Goal: Task Accomplishment & Management: Manage account settings

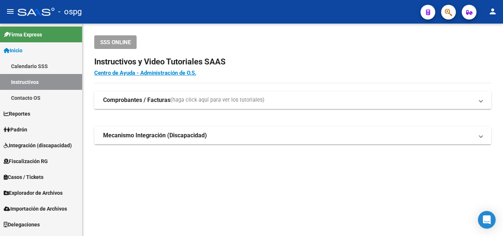
click at [250, 191] on mat-sidenav-content "SSS ONLINE Instructivos y Video Tutoriales SAAS Centro de Ayuda - Administració…" at bounding box center [292, 130] width 420 height 212
click at [31, 126] on link "Padrón" at bounding box center [41, 129] width 82 height 16
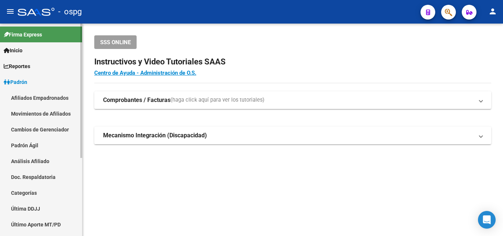
click at [32, 81] on link "Padrón" at bounding box center [41, 82] width 82 height 16
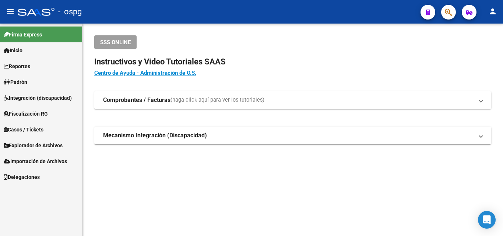
click at [34, 82] on link "Padrón" at bounding box center [41, 82] width 82 height 16
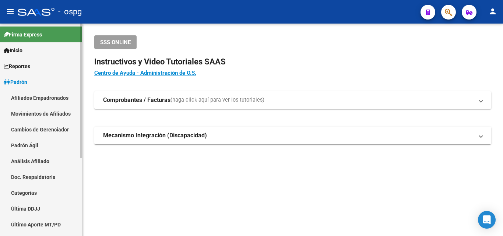
click at [38, 159] on link "Análisis Afiliado" at bounding box center [41, 161] width 82 height 16
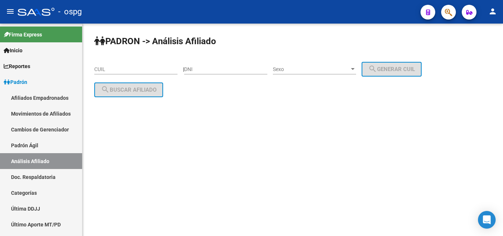
click at [100, 70] on input "CUIL" at bounding box center [135, 69] width 83 height 6
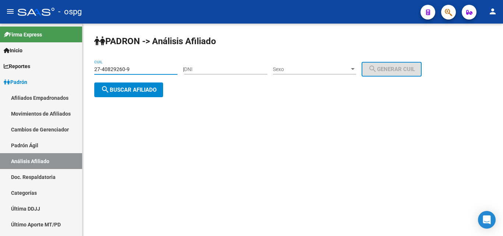
type input "27-40829260-9"
click at [111, 87] on span "search Buscar afiliado" at bounding box center [129, 89] width 56 height 7
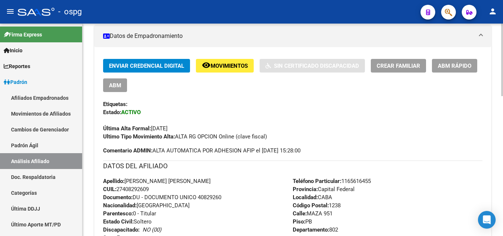
scroll to position [147, 0]
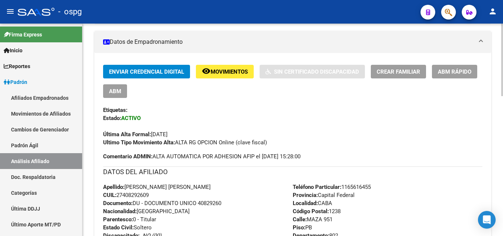
drag, startPoint x: 127, startPoint y: 92, endPoint x: 117, endPoint y: 92, distance: 9.9
click at [117, 92] on div "Enviar Credencial Digital remove_red_eye Movimientos Sin Certificado Discapacid…" at bounding box center [292, 81] width 379 height 33
click at [119, 90] on span "ABM" at bounding box center [115, 91] width 12 height 7
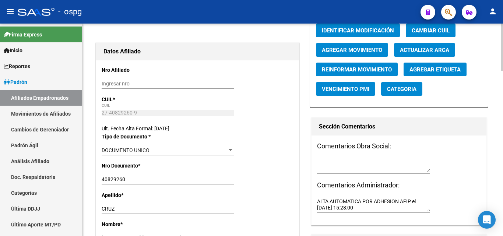
radio input "true"
type input "30-59233354-2"
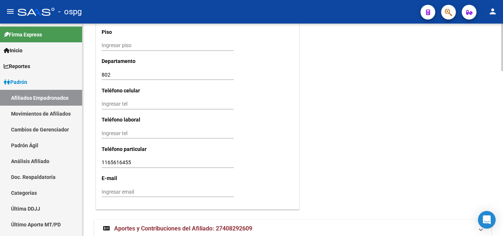
scroll to position [720, 0]
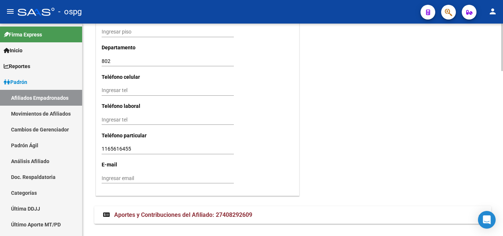
click at [110, 90] on input "Ingresar tel" at bounding box center [168, 90] width 132 height 6
type input "1165616455"
click at [104, 181] on input "Ingresar email" at bounding box center [168, 178] width 132 height 6
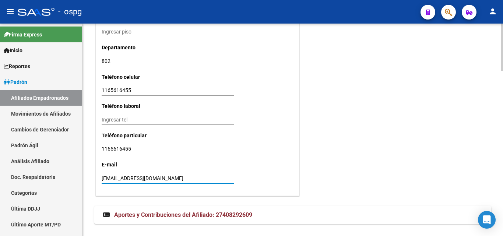
click at [141, 178] on input "[EMAIL_ADDRESS][DOMAIN_NAME]" at bounding box center [168, 178] width 132 height 6
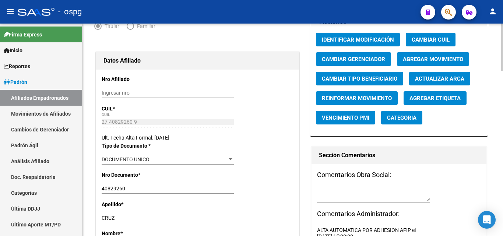
scroll to position [21, 0]
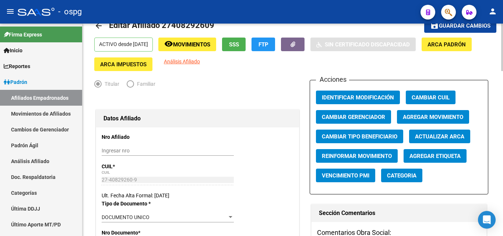
type input "[EMAIL_ADDRESS][DOMAIN_NAME]"
click at [461, 29] on button "save Guardar cambios" at bounding box center [460, 26] width 72 height 14
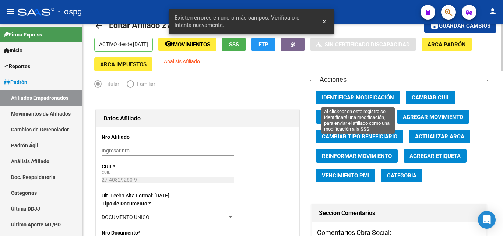
click at [339, 97] on span "Identificar Modificación" at bounding box center [358, 97] width 72 height 7
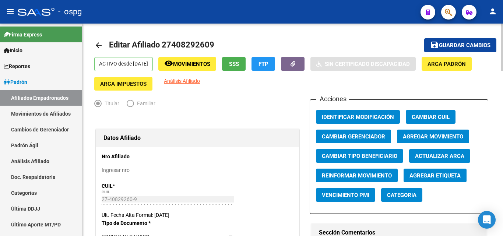
scroll to position [0, 0]
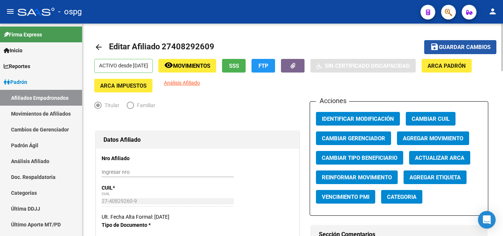
drag, startPoint x: 460, startPoint y: 46, endPoint x: 423, endPoint y: 55, distance: 37.2
click at [453, 46] on span "Guardar cambios" at bounding box center [465, 47] width 52 height 7
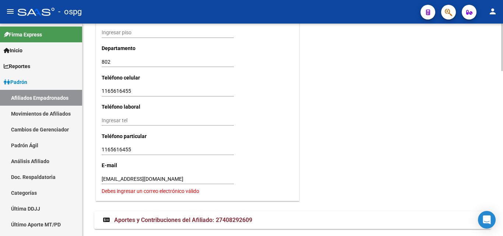
scroll to position [739, 0]
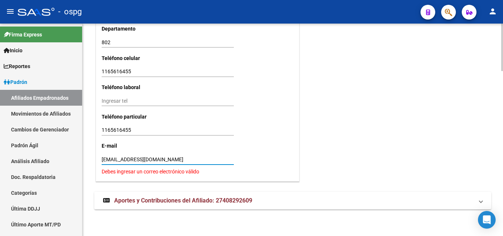
drag, startPoint x: 175, startPoint y: 160, endPoint x: 112, endPoint y: 149, distance: 63.6
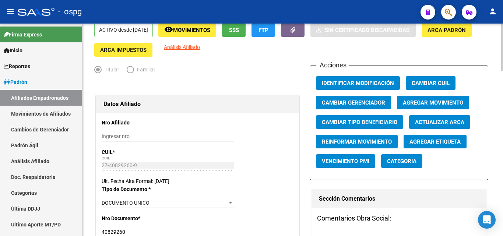
scroll to position [0, 0]
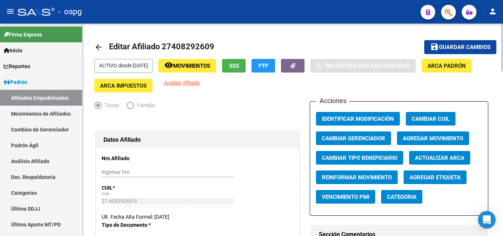
type input "[EMAIL_ADDRESS][DOMAIN_NAME]"
click at [446, 44] on span "Guardar cambios" at bounding box center [465, 47] width 52 height 7
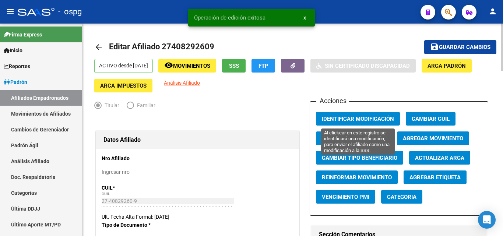
click at [348, 118] on span "Identificar Modificación" at bounding box center [358, 119] width 72 height 7
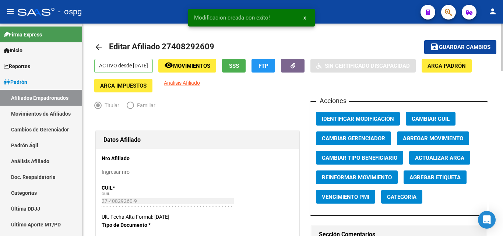
click at [302, 64] on button "button" at bounding box center [293, 66] width 24 height 14
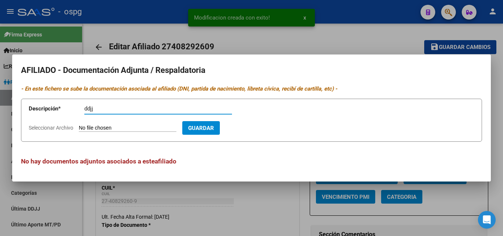
type input "ddjj"
click at [106, 126] on input "Seleccionar Archivo" at bounding box center [127, 128] width 97 height 7
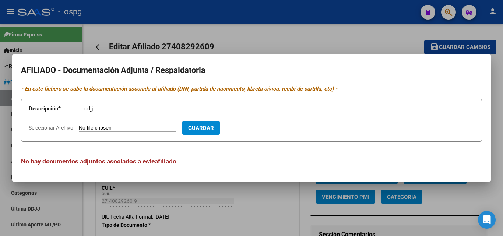
type input "C:\fakepath\zaira alta.jpg"
click at [256, 130] on span "Guardar" at bounding box center [244, 128] width 26 height 7
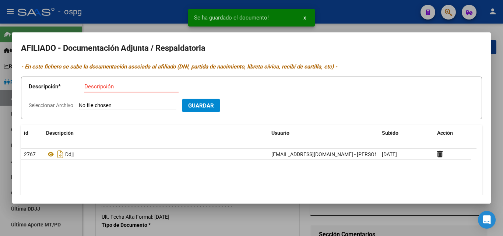
click at [87, 87] on input "Descripción" at bounding box center [131, 86] width 94 height 7
type input "alta"
click at [87, 107] on input "Seleccionar Archivo" at bounding box center [127, 105] width 97 height 7
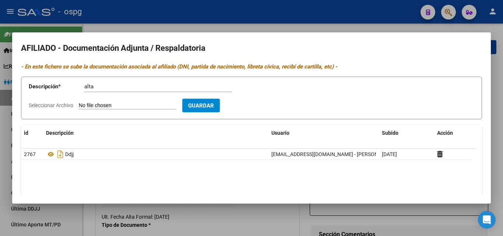
type input "C:\fakepath\zaira ddjj.jpg"
click at [255, 106] on span "Guardar" at bounding box center [244, 105] width 26 height 7
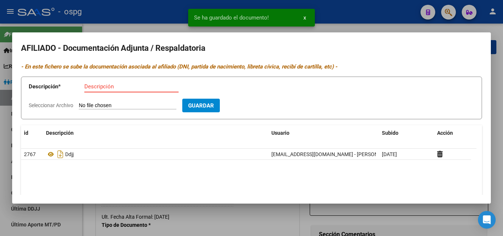
click at [95, 85] on input "Descripción" at bounding box center [131, 86] width 94 height 7
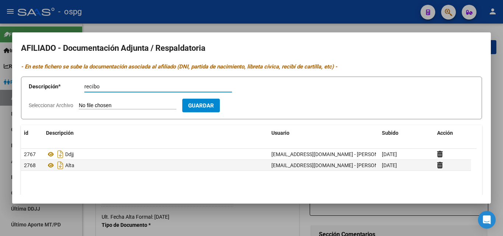
type input "recibo"
click at [102, 106] on input "Seleccionar Archivo" at bounding box center [127, 105] width 97 height 7
type input "C:\fakepath\recibo zaira.jpg"
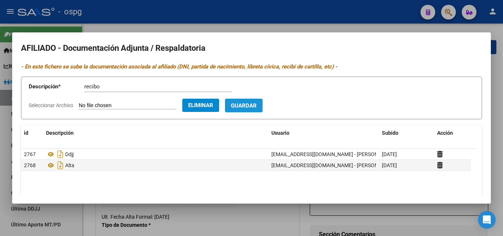
click at [244, 103] on span "Guardar" at bounding box center [244, 105] width 26 height 7
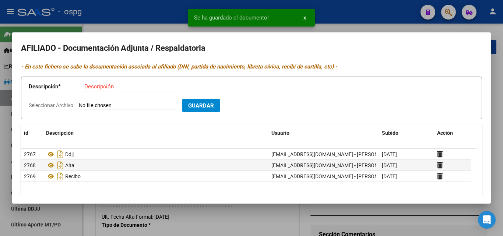
click at [97, 85] on input "Descripción" at bounding box center [131, 86] width 94 height 7
type input "dni"
click at [102, 107] on input "Seleccionar Archivo" at bounding box center [127, 105] width 97 height 7
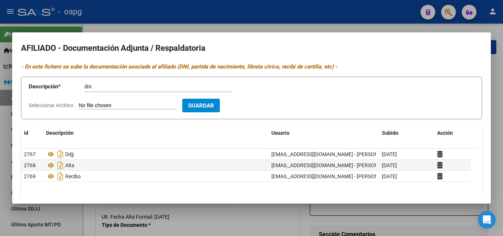
type input "C:\fakepath\dni zaira.png"
click at [256, 108] on span "Guardar" at bounding box center [244, 105] width 26 height 7
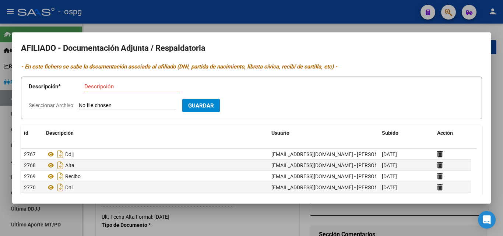
click at [132, 21] on div at bounding box center [251, 118] width 503 height 236
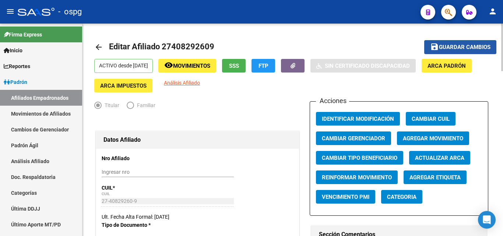
click at [442, 44] on span "Guardar cambios" at bounding box center [465, 47] width 52 height 7
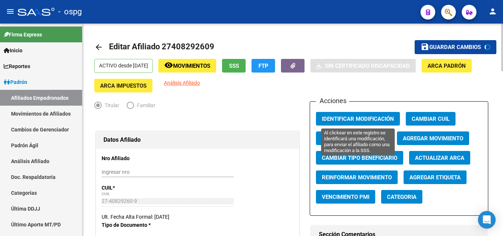
drag, startPoint x: 371, startPoint y: 115, endPoint x: 166, endPoint y: 96, distance: 206.2
click at [369, 115] on span "Identificar Modificación" at bounding box center [358, 118] width 72 height 7
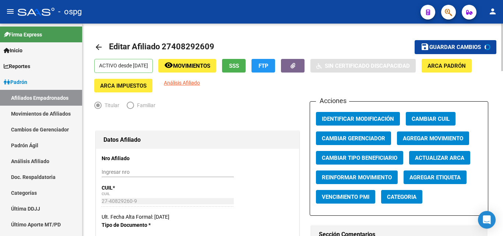
click at [98, 50] on mat-icon "arrow_back" at bounding box center [98, 47] width 9 height 9
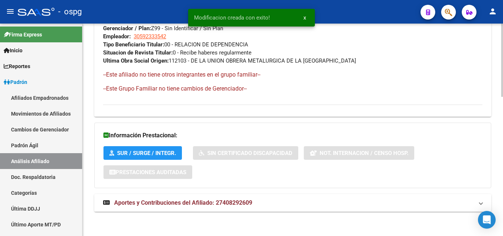
scroll to position [402, 0]
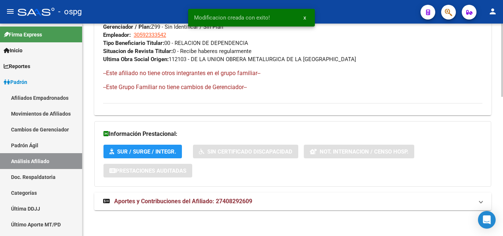
click at [197, 202] on span "Aportes y Contribuciones del Afiliado: 27408292609" at bounding box center [183, 201] width 138 height 7
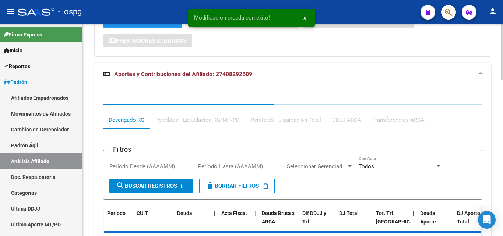
scroll to position [556, 0]
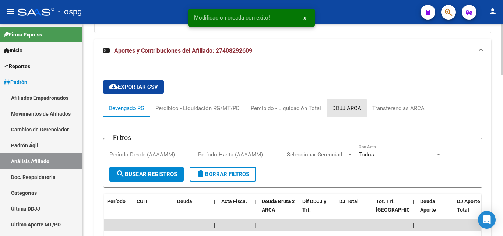
click at [341, 110] on div "DDJJ ARCA" at bounding box center [346, 108] width 29 height 8
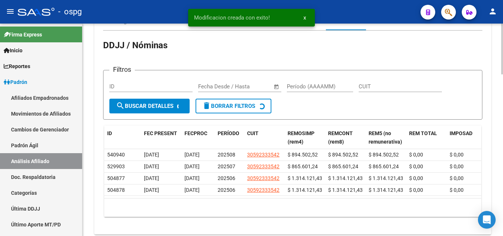
scroll to position [673, 0]
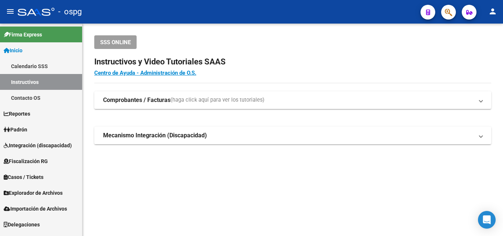
click at [26, 130] on span "Padrón" at bounding box center [16, 129] width 24 height 8
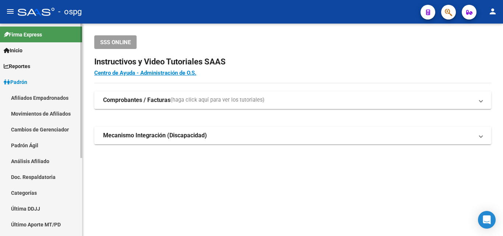
click at [26, 160] on link "Análisis Afiliado" at bounding box center [41, 161] width 82 height 16
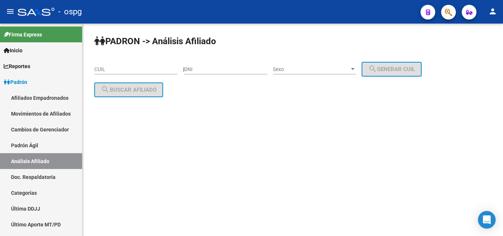
click at [100, 72] on input "CUIL" at bounding box center [135, 69] width 83 height 6
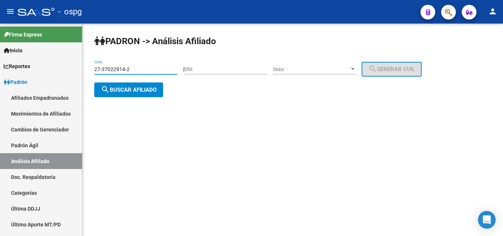
type input "27-37022914-2"
click at [124, 95] on button "search Buscar afiliado" at bounding box center [128, 89] width 69 height 15
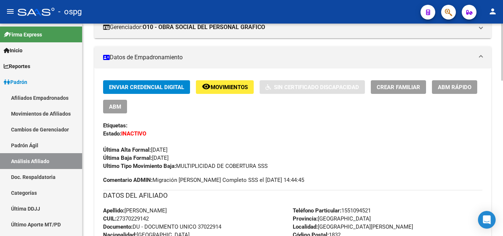
scroll to position [147, 0]
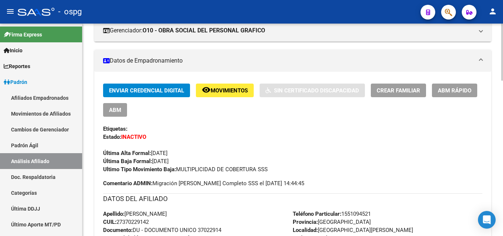
click at [104, 113] on button "ABM" at bounding box center [115, 110] width 24 height 14
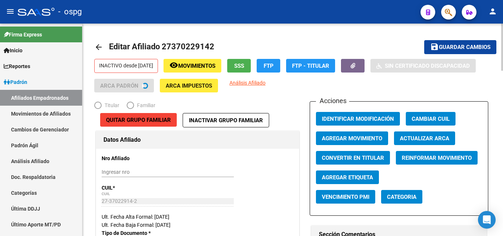
radio input "true"
type input "30-70887234-9"
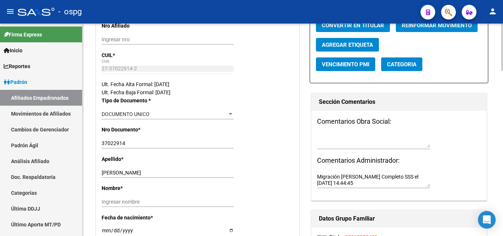
scroll to position [147, 0]
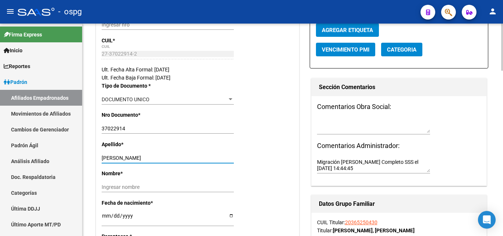
drag, startPoint x: 128, startPoint y: 156, endPoint x: 183, endPoint y: 157, distance: 54.8
click at [188, 156] on input "VALLEJOS, MACARENA GISELLA" at bounding box center [168, 158] width 132 height 6
type input "VALLEJOS"
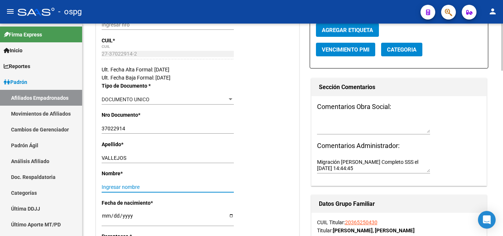
click at [103, 188] on input "Ingresar nombre" at bounding box center [168, 187] width 132 height 6
paste input "MACARENA GISELLA"
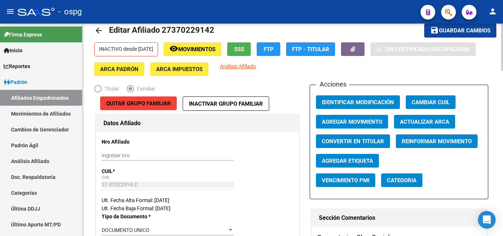
scroll to position [0, 0]
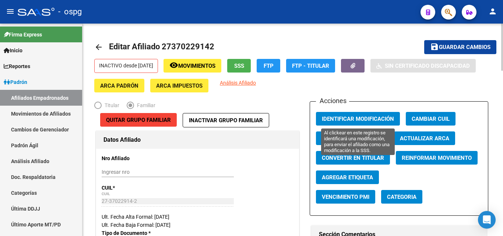
type input "MACARENA GISELLA"
click at [355, 120] on span "Identificar Modificación" at bounding box center [358, 119] width 72 height 7
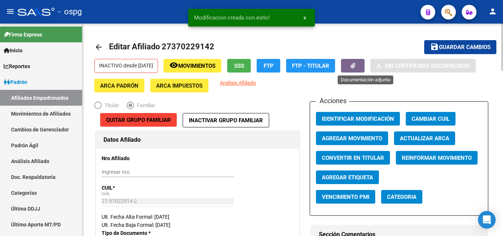
click at [364, 64] on button "button" at bounding box center [353, 66] width 24 height 14
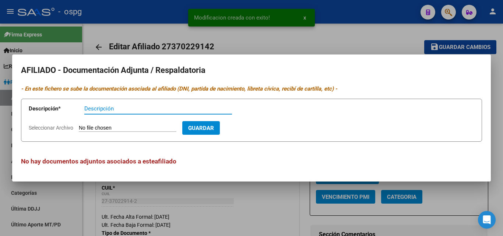
click at [95, 109] on input "Descripción" at bounding box center [158, 108] width 148 height 7
type input "ddjj"
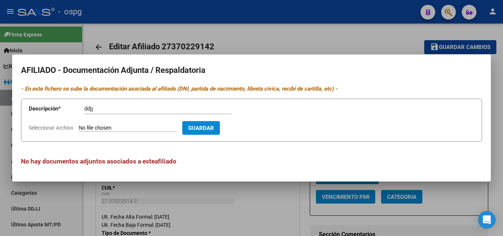
click at [89, 128] on input "Seleccionar Archivo" at bounding box center [127, 128] width 97 height 7
type input "C:\fakepath\ddjj macarena.pdf"
click at [256, 127] on span "Guardar" at bounding box center [244, 128] width 26 height 7
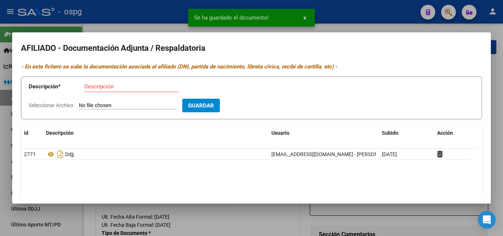
click at [87, 89] on input "Descripción" at bounding box center [131, 86] width 94 height 7
type input "conv"
click at [89, 101] on form "Descripción * conv Descripción Seleccionar Archivo Guardar" at bounding box center [251, 98] width 461 height 43
click at [91, 103] on input "Seleccionar Archivo" at bounding box center [127, 105] width 97 height 7
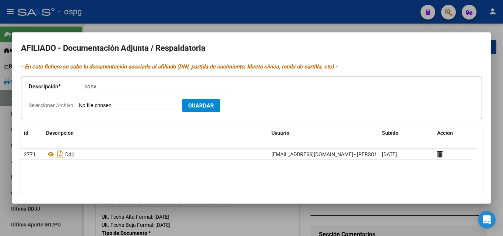
type input "C:\fakepath\convivencia macarena.pdf"
click at [256, 109] on span "Guardar" at bounding box center [244, 105] width 26 height 7
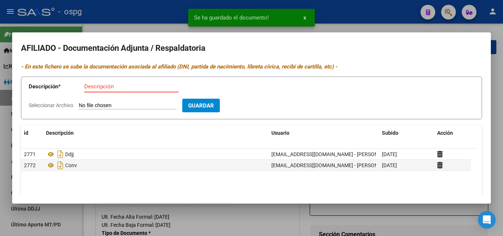
click at [89, 87] on input "Descripción" at bounding box center [131, 86] width 94 height 7
type input "anses"
click at [104, 108] on input "Seleccionar Archivo" at bounding box center [127, 105] width 97 height 7
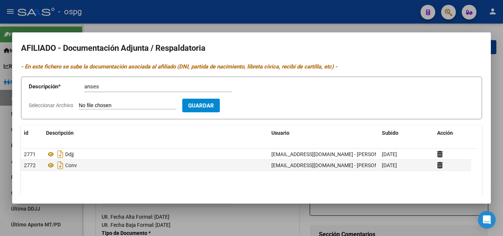
type input "C:\fakepath\codem macarena.pdf"
click at [252, 108] on span "Guardar" at bounding box center [244, 105] width 26 height 7
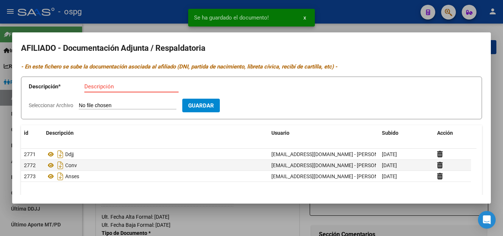
click at [92, 87] on input "Descripción" at bounding box center [131, 86] width 94 height 7
type input "dni"
click at [99, 105] on input "Seleccionar Archivo" at bounding box center [127, 105] width 97 height 7
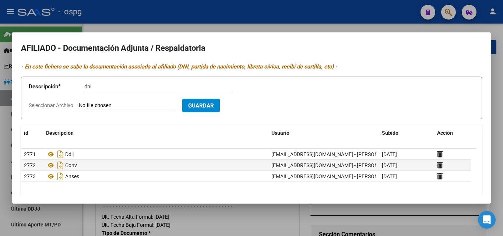
type input "C:\fakepath\dni macarena.pdf"
click at [255, 101] on button "Guardar" at bounding box center [244, 106] width 38 height 14
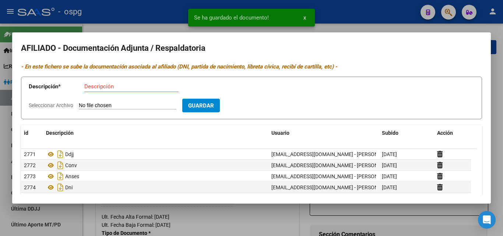
click at [89, 88] on input "Descripción" at bounding box center [131, 86] width 94 height 7
type input "dni"
click at [94, 107] on input "Seleccionar Archivo" at bounding box center [127, 105] width 97 height 7
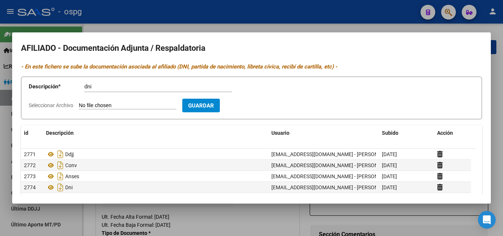
type input "C:\fakepath\macarena d ni.pdf"
click at [255, 110] on button "Guardar" at bounding box center [244, 106] width 38 height 14
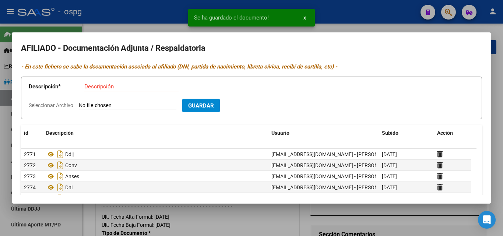
click at [109, 17] on div at bounding box center [251, 118] width 503 height 236
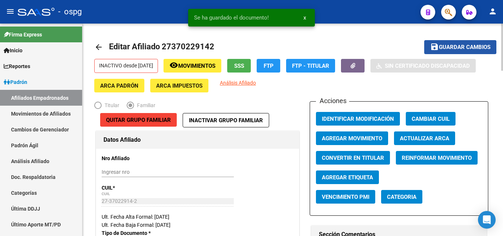
click at [454, 47] on span "Guardar cambios" at bounding box center [465, 47] width 52 height 7
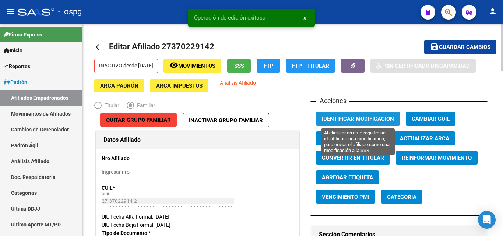
click at [345, 117] on span "Identificar Modificación" at bounding box center [358, 119] width 72 height 7
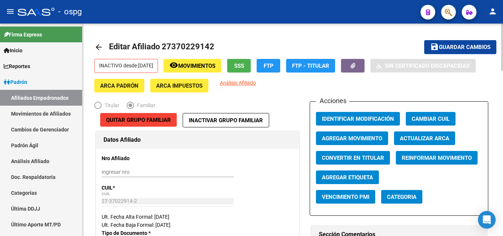
click at [344, 139] on span "Agregar Movimiento" at bounding box center [352, 138] width 60 height 7
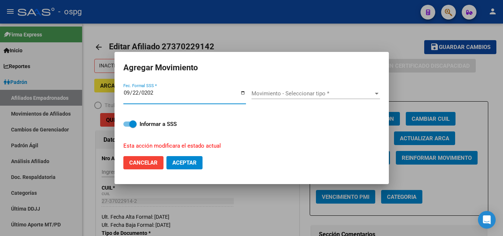
type input "2025-09-22"
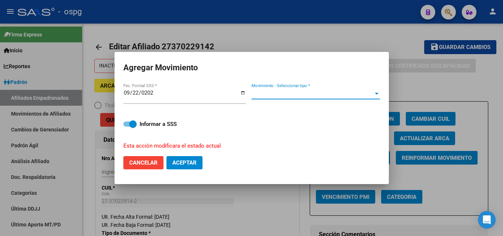
click at [333, 96] on span "Movimiento - Seleccionar tipo *" at bounding box center [312, 93] width 122 height 7
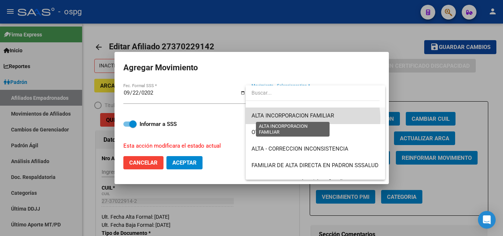
click at [309, 118] on span "ALTA INCORPORACION FAMILIAR" at bounding box center [292, 115] width 82 height 7
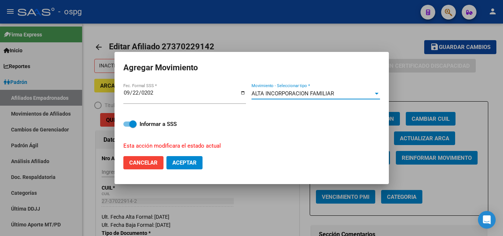
click at [178, 162] on span "Aceptar" at bounding box center [184, 162] width 24 height 7
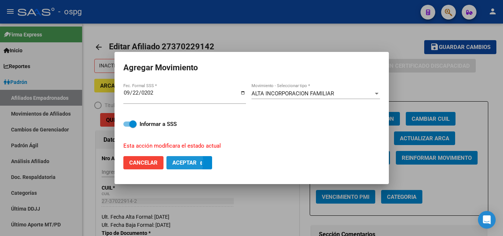
checkbox input "false"
